Goal: Information Seeking & Learning: Learn about a topic

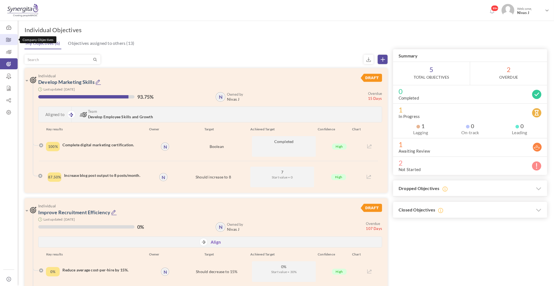
click at [10, 38] on icon at bounding box center [9, 39] width 18 height 5
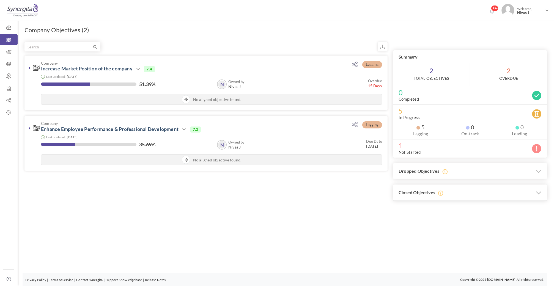
click at [269, 212] on div "Company Objectives (2) × Upgrade your account Objective cloning is available on…" at bounding box center [286, 124] width 536 height 219
click at [10, 48] on link "Team Objectives" at bounding box center [9, 51] width 18 height 11
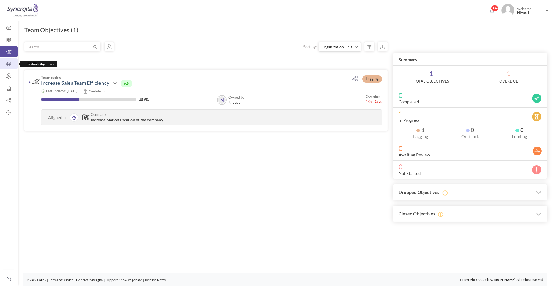
click at [10, 63] on icon at bounding box center [9, 63] width 18 height 5
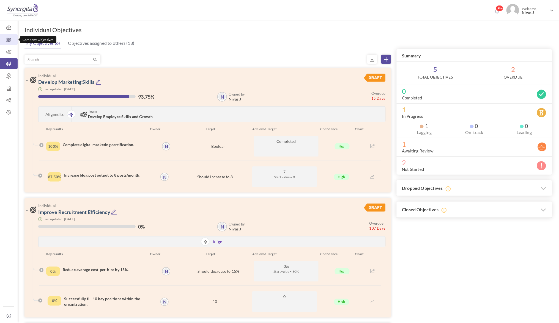
click at [4, 38] on icon at bounding box center [9, 39] width 18 height 5
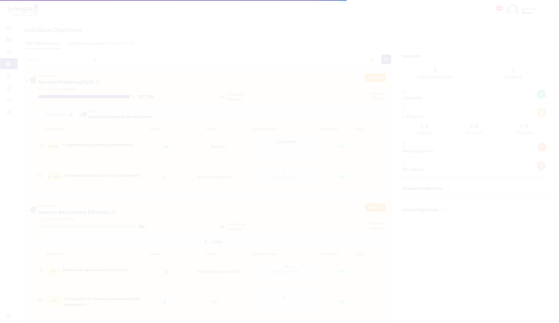
click at [7, 39] on body "Trial Extended! Subscribe to continue using all the features. 99+ Welcome, Niva…" at bounding box center [279, 161] width 559 height 323
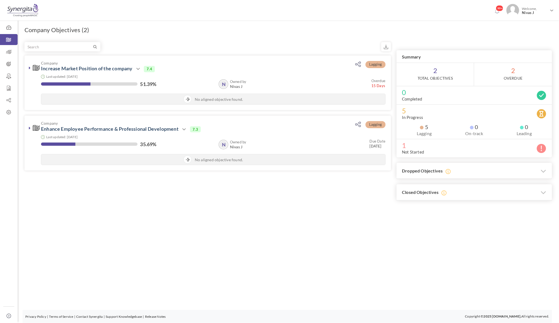
click at [70, 25] on div "Company Objectives (2) × Upgrade your account Objective cloning is available on…" at bounding box center [288, 124] width 541 height 219
click at [70, 30] on h1 "Company Objectives (2)" at bounding box center [56, 30] width 65 height 8
drag, startPoint x: 26, startPoint y: 29, endPoint x: 97, endPoint y: 31, distance: 70.4
click at [97, 31] on div "Company Objectives (2) × Upgrade your account Objective cloning is available on…" at bounding box center [288, 124] width 541 height 219
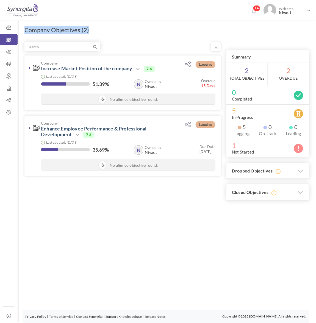
click at [68, 29] on h1 "Company Objectives (2)" at bounding box center [56, 30] width 65 height 8
drag, startPoint x: 25, startPoint y: 30, endPoint x: 87, endPoint y: 30, distance: 62.4
click at [87, 30] on h1 "Company Objectives (2)" at bounding box center [56, 30] width 65 height 8
drag, startPoint x: 89, startPoint y: 29, endPoint x: 26, endPoint y: 30, distance: 62.7
click at [26, 30] on h1 "Company Objectives (2)" at bounding box center [56, 30] width 65 height 8
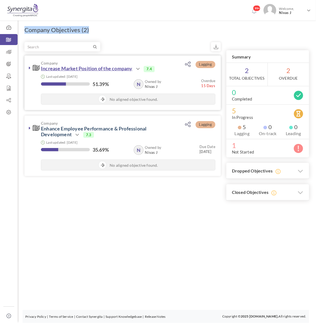
click at [54, 67] on link "Increase Market Position of the company" at bounding box center [87, 68] width 92 height 6
drag, startPoint x: 25, startPoint y: 30, endPoint x: 70, endPoint y: 31, distance: 44.8
click at [70, 31] on h1 "Company Objectives (2)" at bounding box center [56, 30] width 65 height 8
click at [127, 33] on div "Company Objectives (2) × Upgrade your account Objective cloning is available on…" at bounding box center [167, 124] width 299 height 219
drag, startPoint x: 89, startPoint y: 30, endPoint x: 25, endPoint y: 29, distance: 63.8
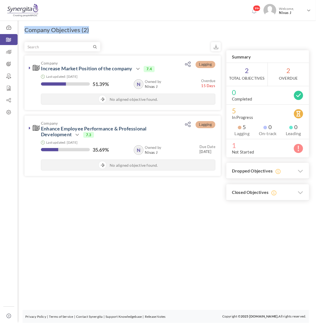
click at [25, 29] on h1 "Company Objectives (2)" at bounding box center [56, 30] width 65 height 8
click at [99, 28] on div "Company Objectives (2) × Upgrade your account Objective cloning is available on…" at bounding box center [167, 124] width 299 height 219
drag, startPoint x: 89, startPoint y: 28, endPoint x: 25, endPoint y: 29, distance: 63.5
click at [25, 29] on div "Company Objectives (2) × Upgrade your account Objective cloning is available on…" at bounding box center [167, 124] width 299 height 219
click at [95, 30] on div "Company Objectives (2) × Upgrade your account Objective cloning is available on…" at bounding box center [167, 124] width 299 height 219
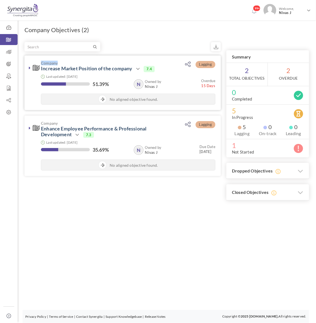
drag, startPoint x: 38, startPoint y: 61, endPoint x: 58, endPoint y: 62, distance: 20.1
click at [59, 62] on h3 "Company Increase Market Position of the company Action View 7.4" at bounding box center [101, 66] width 136 height 11
click at [117, 37] on div "Company Objectives (2) × Upgrade your account Objective cloning is available on…" at bounding box center [167, 124] width 299 height 219
drag, startPoint x: 81, startPoint y: 30, endPoint x: 48, endPoint y: 30, distance: 32.7
click at [48, 30] on h1 "Company Objectives (2)" at bounding box center [56, 30] width 65 height 8
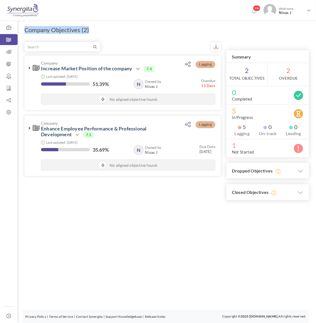
drag, startPoint x: 25, startPoint y: 30, endPoint x: 91, endPoint y: 31, distance: 65.7
click at [91, 31] on div "Company Objectives (2) × Upgrade your account Objective cloning is available on…" at bounding box center [167, 124] width 299 height 219
drag, startPoint x: 37, startPoint y: 30, endPoint x: 61, endPoint y: 30, distance: 23.4
click at [61, 30] on h1 "Company Objectives (2)" at bounding box center [56, 30] width 65 height 8
drag, startPoint x: 24, startPoint y: 29, endPoint x: 45, endPoint y: 31, distance: 20.4
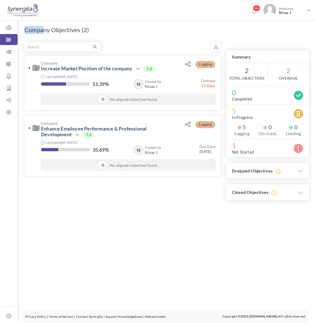
click at [44, 31] on h1 "Company Objectives (2)" at bounding box center [56, 30] width 65 height 8
drag, startPoint x: 39, startPoint y: 61, endPoint x: 57, endPoint y: 63, distance: 18.5
click at [57, 63] on h3 "Company Increase Market Position of the company Action View 7.4" at bounding box center [101, 66] width 136 height 11
drag, startPoint x: 24, startPoint y: 29, endPoint x: 89, endPoint y: 29, distance: 65.2
click at [89, 29] on div "Company Objectives (2) × Upgrade your account Objective cloning is available on…" at bounding box center [167, 124] width 299 height 219
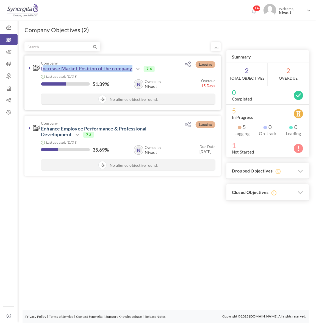
drag, startPoint x: 40, startPoint y: 67, endPoint x: 131, endPoint y: 67, distance: 91.3
click at [131, 67] on h3 "Company Increase Market Position of the company Action View 7.4" at bounding box center [101, 66] width 136 height 11
click at [45, 76] on div "Last updated: [DATE]" at bounding box center [128, 76] width 175 height 5
drag, startPoint x: 40, startPoint y: 70, endPoint x: 135, endPoint y: 69, distance: 95.4
click at [135, 69] on h3 "Company Increase Market Position of the company Action View 7.4" at bounding box center [101, 66] width 136 height 11
